Goal: Task Accomplishment & Management: Manage account settings

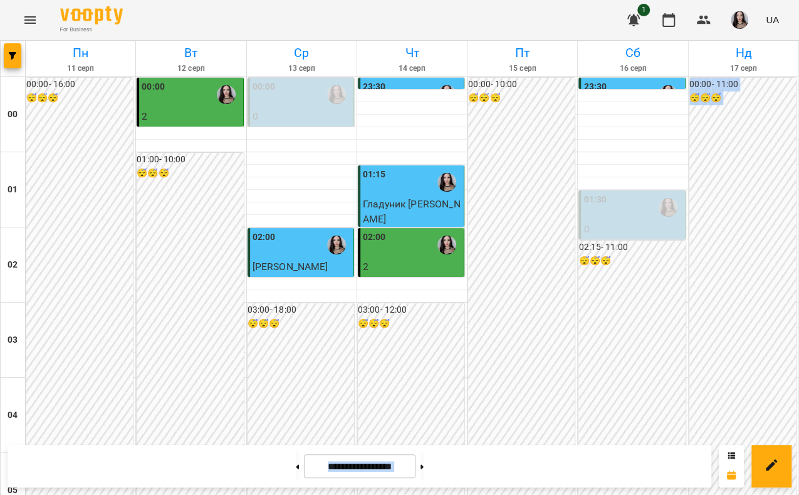
scroll to position [1430, 0]
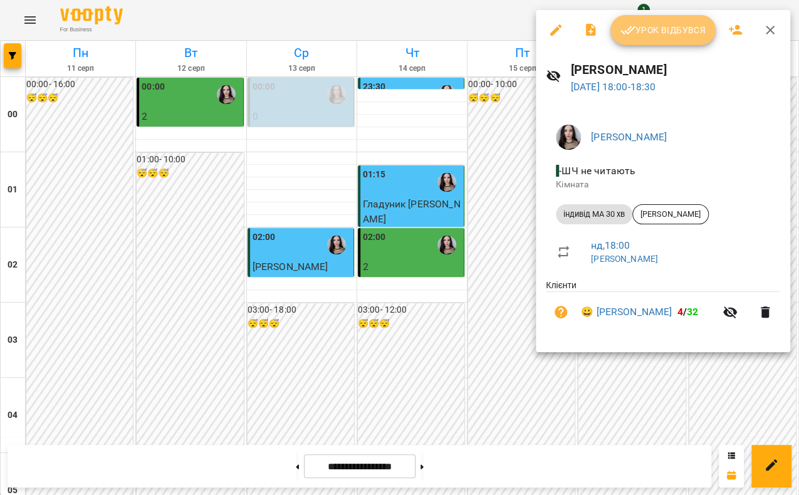
click at [671, 33] on span "Урок відбувся" at bounding box center [662, 30] width 85 height 15
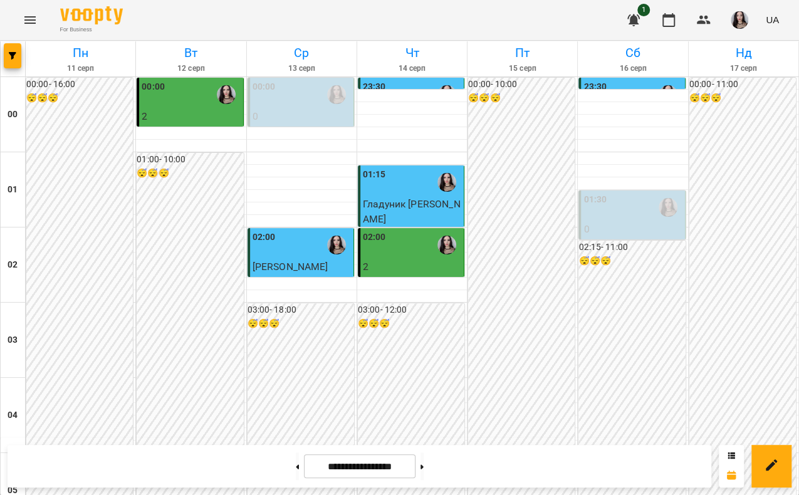
scroll to position [1272, 0]
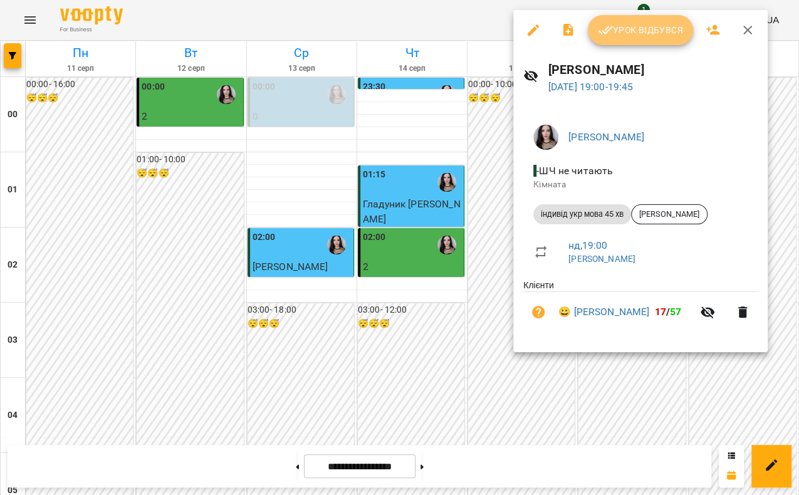
click at [656, 26] on span "Урок відбувся" at bounding box center [640, 30] width 85 height 15
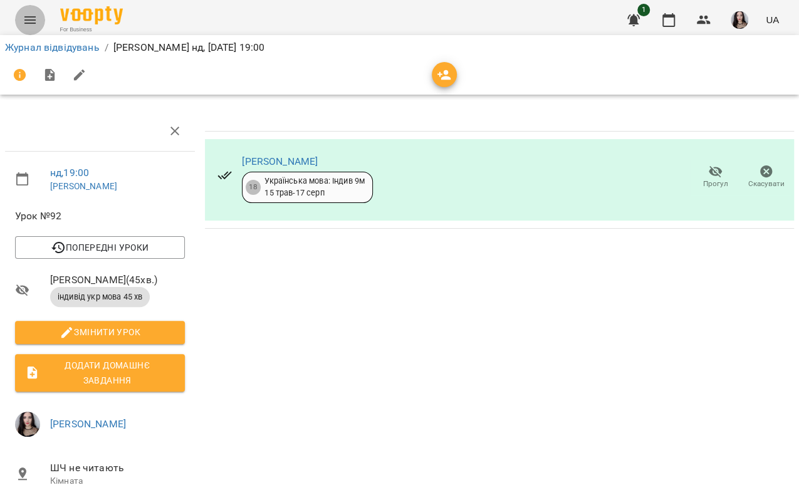
click at [26, 15] on icon "Menu" at bounding box center [30, 20] width 15 height 15
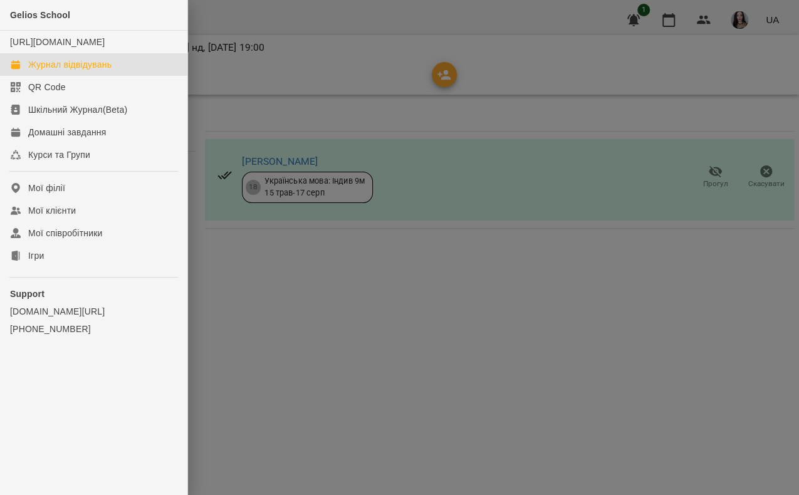
click at [54, 71] on div "Журнал відвідувань" at bounding box center [69, 64] width 83 height 13
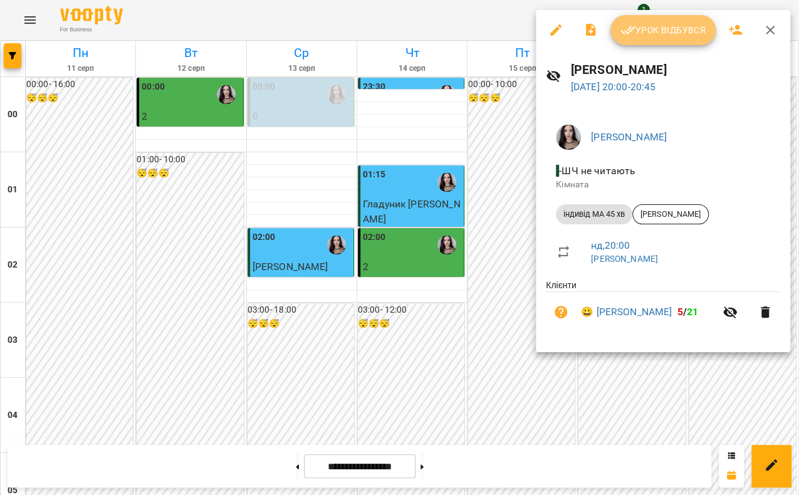
click at [669, 28] on span "Урок відбувся" at bounding box center [662, 30] width 85 height 15
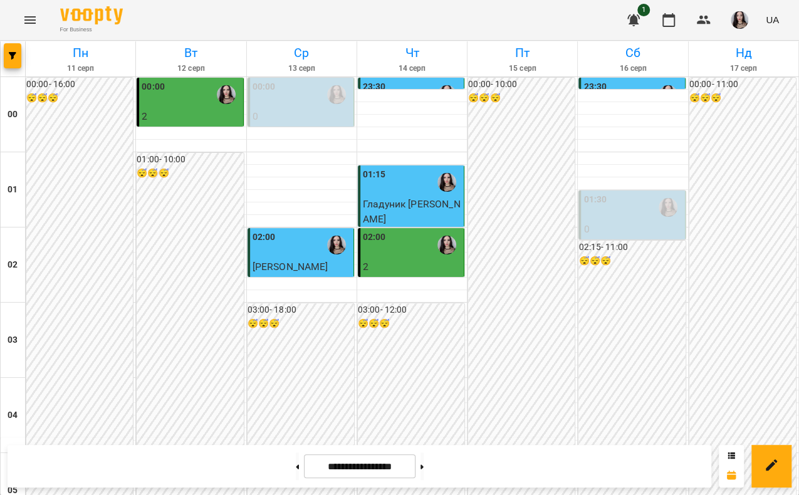
scroll to position [1297, 0]
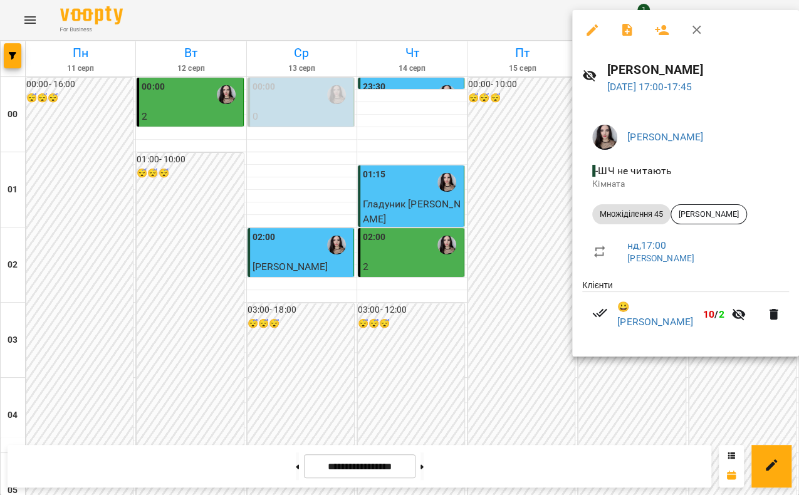
click at [398, 393] on div at bounding box center [399, 247] width 799 height 495
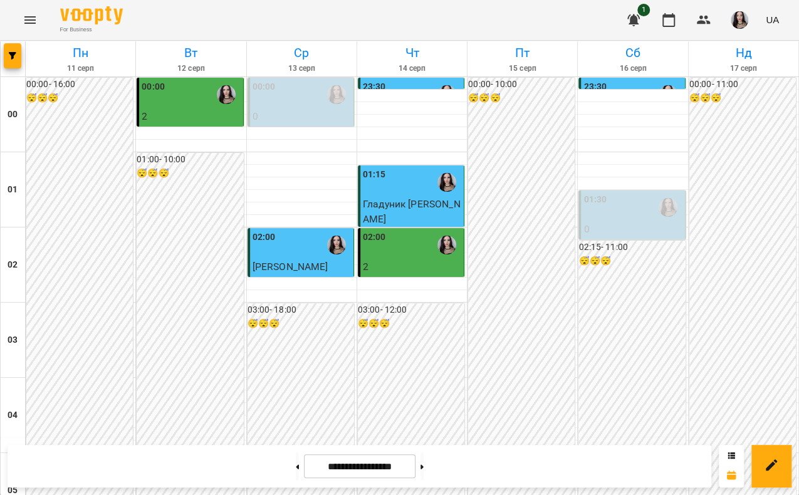
scroll to position [1407, 0]
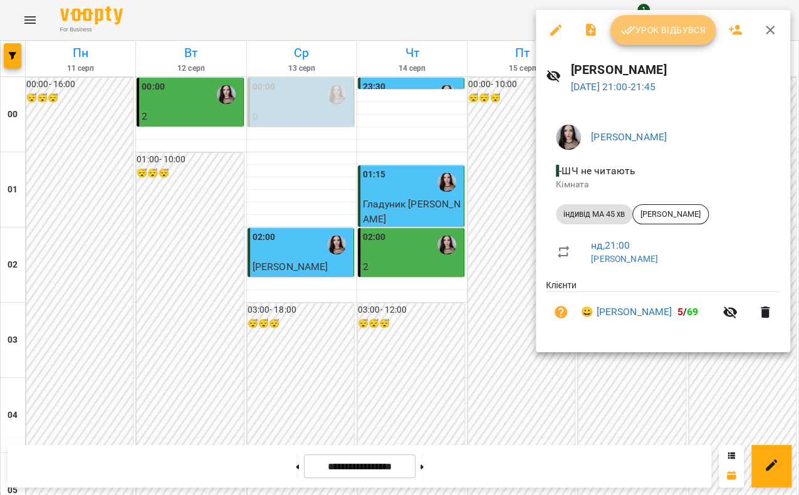
click at [683, 25] on span "Урок відбувся" at bounding box center [662, 30] width 85 height 15
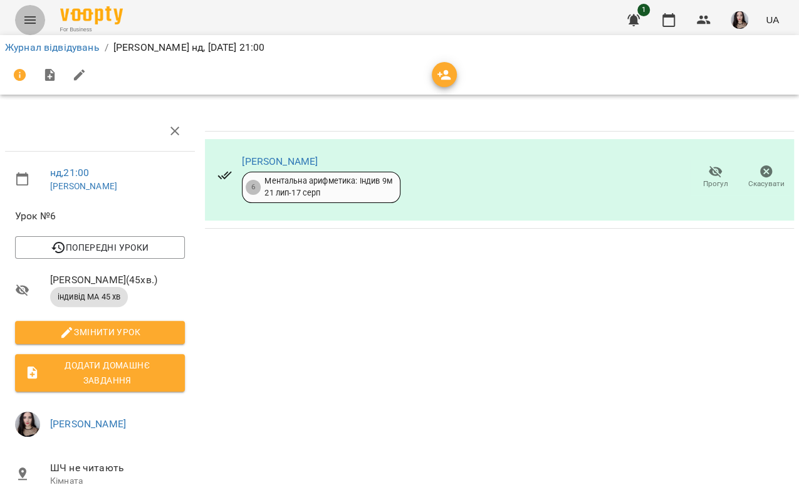
click at [35, 18] on icon "Menu" at bounding box center [30, 20] width 15 height 15
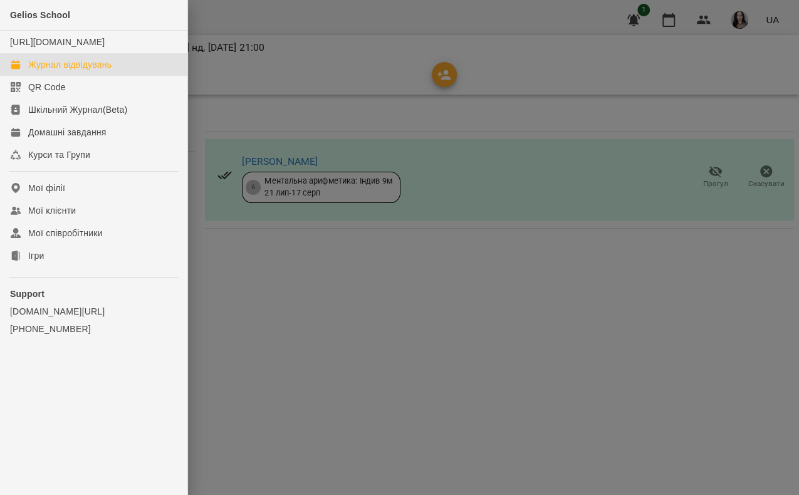
click at [77, 76] on link "Журнал відвідувань" at bounding box center [93, 64] width 187 height 23
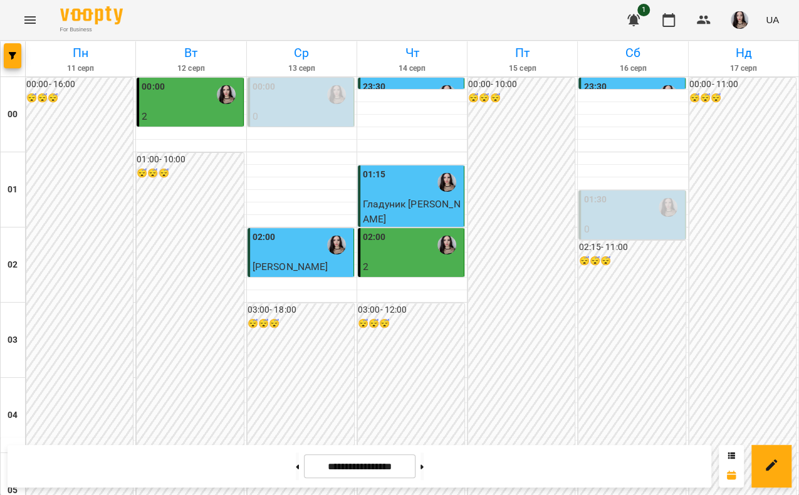
scroll to position [1443, 0]
click at [424, 467] on button at bounding box center [421, 466] width 3 height 28
type input "**********"
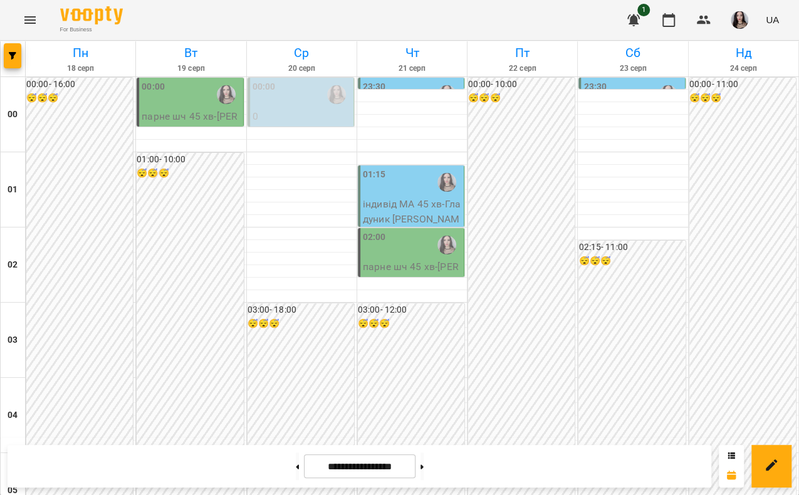
scroll to position [1427, 0]
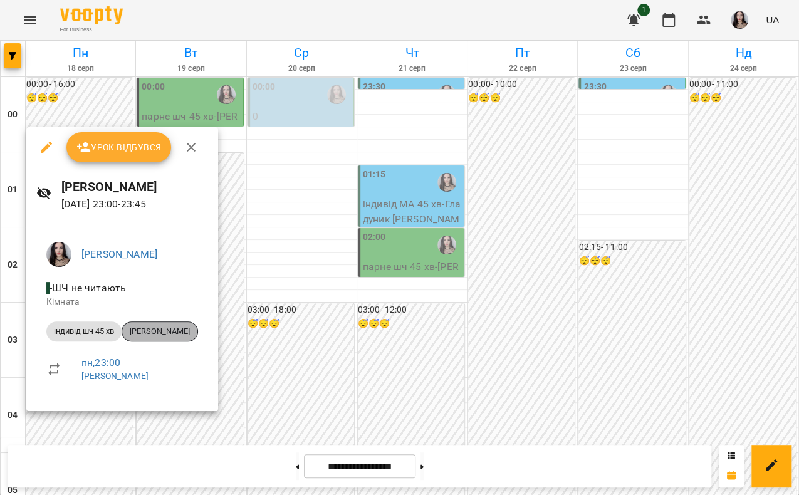
click at [155, 333] on span "Підгорний Єгор" at bounding box center [159, 331] width 75 height 11
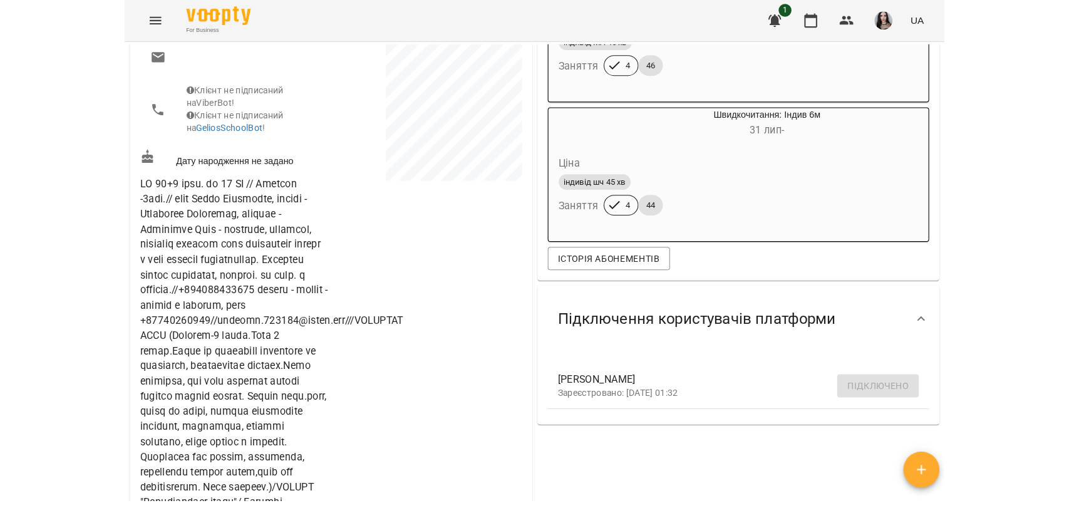
scroll to position [260, 0]
